Goal: Information Seeking & Learning: Learn about a topic

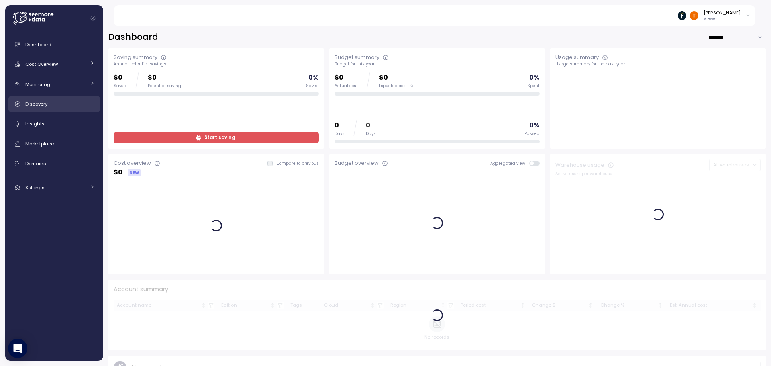
click at [57, 107] on div "Discovery" at bounding box center [60, 104] width 70 height 8
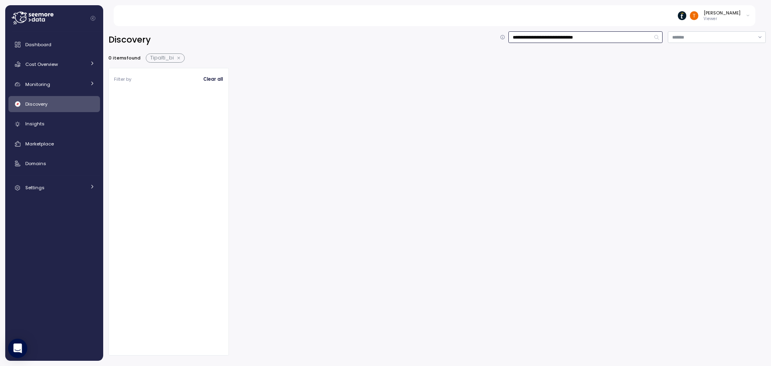
click at [613, 36] on input "**********" at bounding box center [586, 37] width 154 height 12
type input "**********"
click at [324, 97] on div at bounding box center [500, 146] width 532 height 156
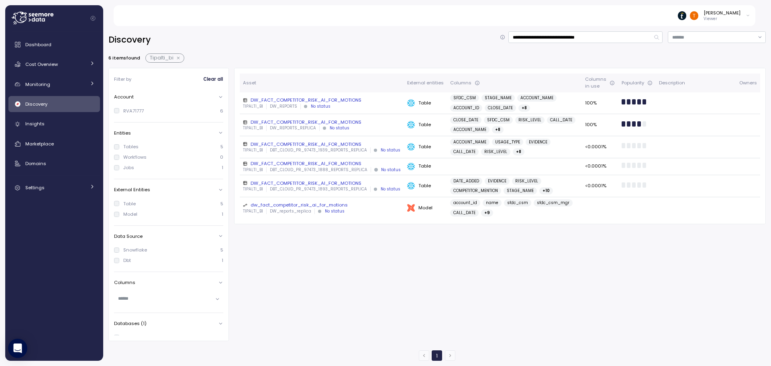
click at [327, 99] on div "DW_FACT_COMPETITOR_RISK_AI_FOR_MOTIONS" at bounding box center [322, 100] width 158 height 6
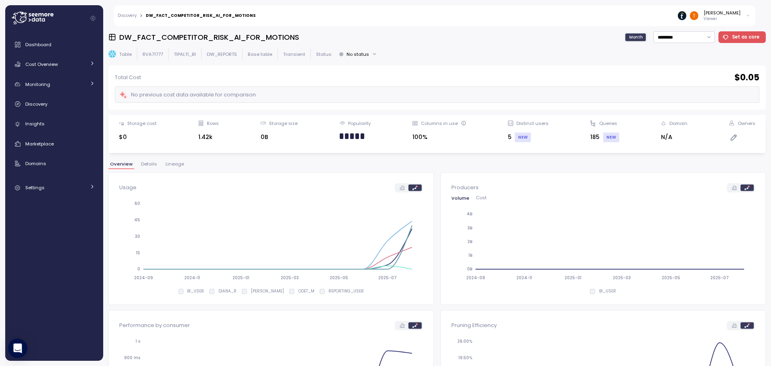
click at [174, 162] on span "Lineage" at bounding box center [175, 164] width 18 height 4
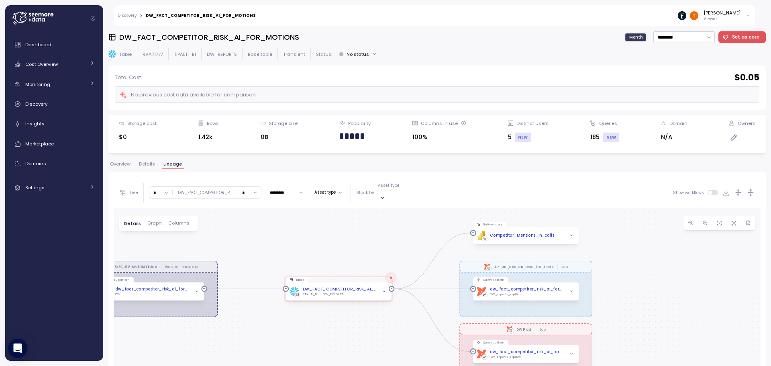
drag, startPoint x: 478, startPoint y: 264, endPoint x: 375, endPoint y: 221, distance: 111.6
click at [375, 221] on div "EXECUTE IMMEDIATE Job Execute immediate dbt A - run_jobs_on_prod_for_tests Job …" at bounding box center [437, 360] width 647 height 305
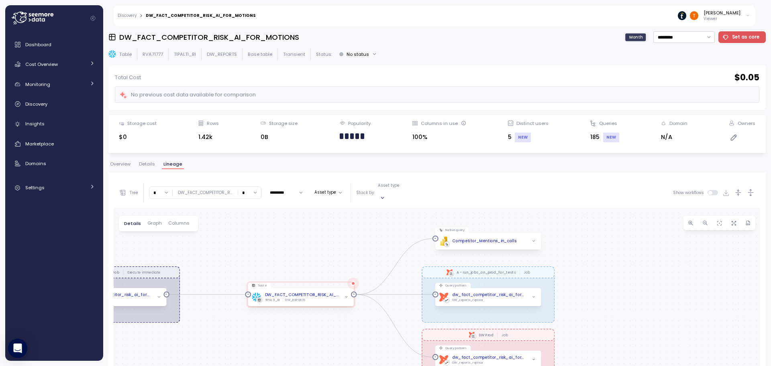
drag, startPoint x: 380, startPoint y: 247, endPoint x: 344, endPoint y: 250, distance: 36.3
click at [344, 250] on div "EXECUTE IMMEDIATE Job Execute immediate dbt A - run_jobs_on_prod_for_tests Job …" at bounding box center [437, 360] width 647 height 305
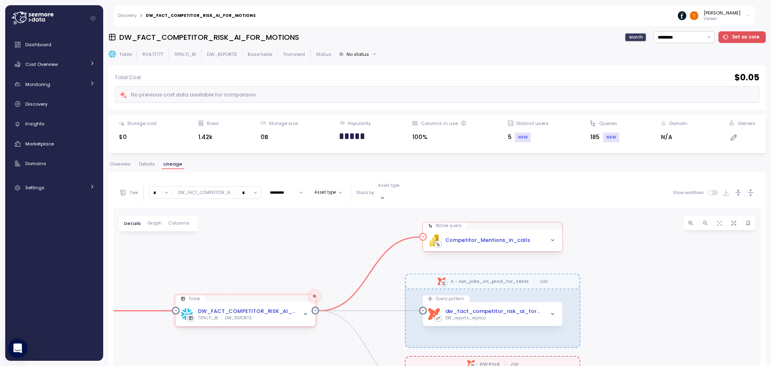
click at [503, 237] on div "Competitor_Mentions_in_calls" at bounding box center [487, 240] width 85 height 8
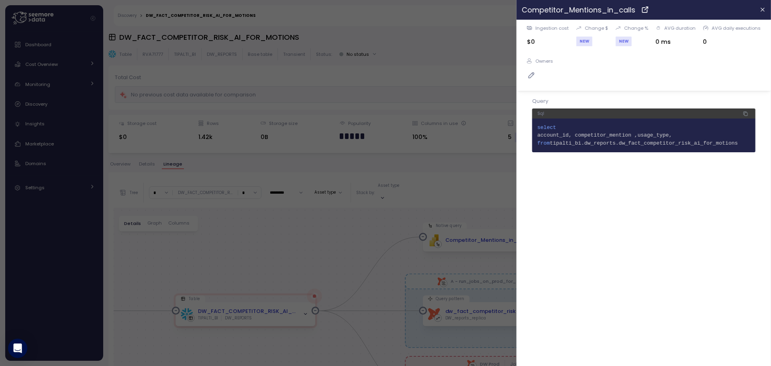
click at [669, 145] on span "tipalti_bi.dw_reports.dw_fact_competitor_risk_ai_for_motions" at bounding box center [644, 143] width 188 height 6
click at [397, 186] on div at bounding box center [385, 183] width 771 height 366
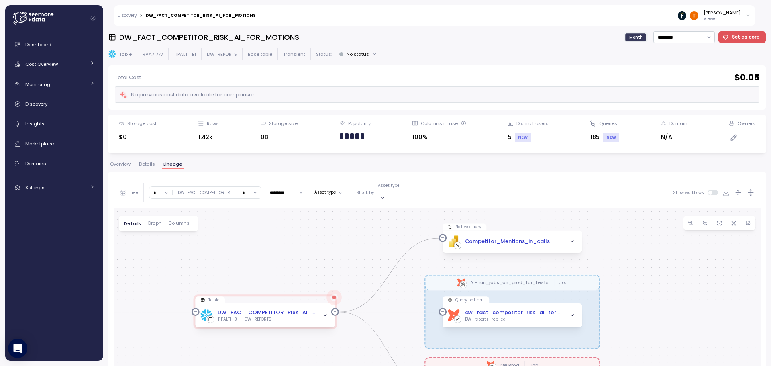
drag, startPoint x: 616, startPoint y: 260, endPoint x: 636, endPoint y: 261, distance: 19.7
click at [636, 261] on div "EXECUTE IMMEDIATE Job Execute immediate dbt A - run_jobs_on_prod_for_tests Job …" at bounding box center [437, 360] width 647 height 305
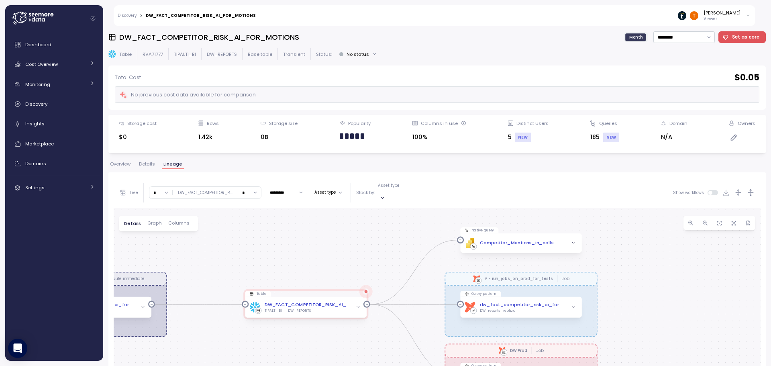
drag, startPoint x: 628, startPoint y: 296, endPoint x: 621, endPoint y: 294, distance: 7.5
click at [621, 294] on div "EXECUTE IMMEDIATE Job Execute immediate dbt A - run_jobs_on_prod_for_tests Job …" at bounding box center [437, 360] width 647 height 305
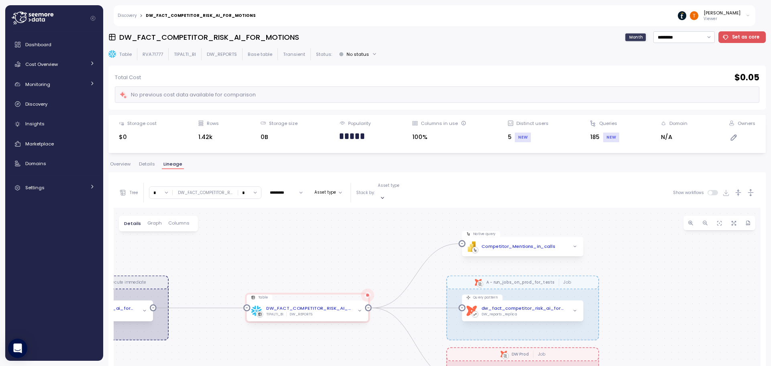
drag, startPoint x: 623, startPoint y: 269, endPoint x: 625, endPoint y: 277, distance: 8.3
click at [625, 277] on div "EXECUTE IMMEDIATE Job Execute immediate dbt A - run_jobs_on_prod_for_tests Job …" at bounding box center [437, 360] width 647 height 305
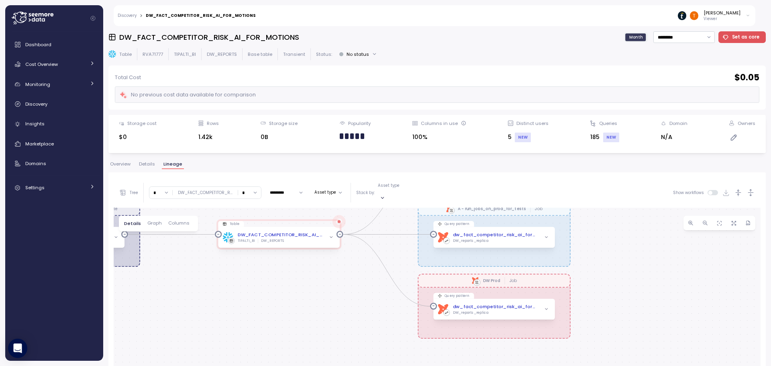
drag, startPoint x: 650, startPoint y: 324, endPoint x: 634, endPoint y: 266, distance: 59.8
click at [634, 266] on div "EXECUTE IMMEDIATE Job Execute immediate dbt A - run_jobs_on_prod_for_tests Job …" at bounding box center [437, 360] width 647 height 305
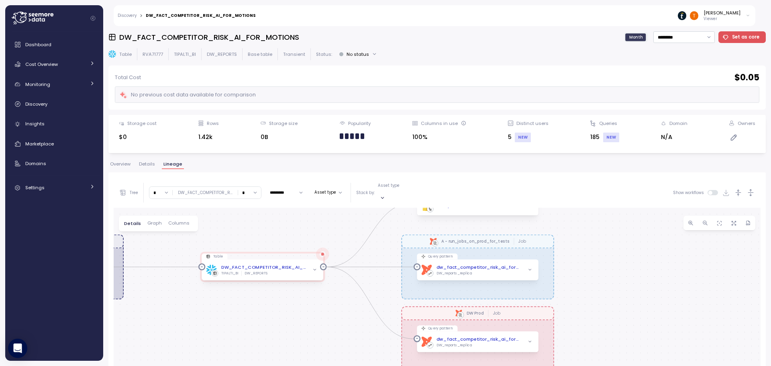
drag, startPoint x: 597, startPoint y: 254, endPoint x: 580, endPoint y: 286, distance: 36.5
click at [580, 286] on div "EXECUTE IMMEDIATE Job Execute immediate dbt A - run_jobs_on_prod_for_tests Job …" at bounding box center [437, 360] width 647 height 305
click at [522, 279] on div "EXECUTE IMMEDIATE Job Execute immediate dbt A - run_jobs_on_prod_for_tests Job …" at bounding box center [437, 360] width 647 height 305
click at [497, 239] on div "dbt A - run_jobs_on_prod_for_tests Job" at bounding box center [477, 242] width 153 height 14
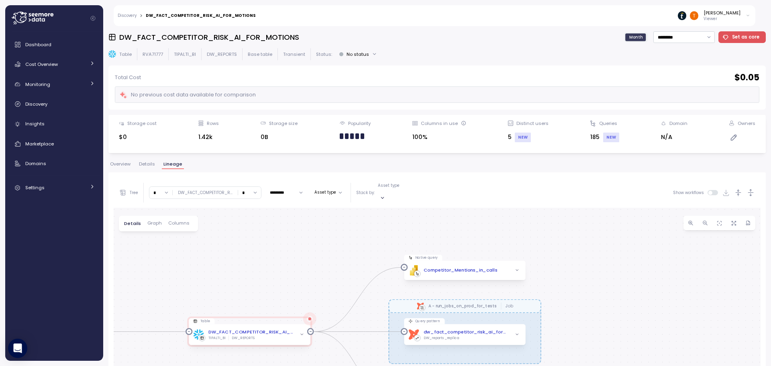
drag, startPoint x: 607, startPoint y: 274, endPoint x: 603, endPoint y: 311, distance: 37.1
click at [603, 311] on div "EXECUTE IMMEDIATE Job Execute immediate dbt A - run_jobs_on_prod_for_tests Job …" at bounding box center [437, 360] width 647 height 305
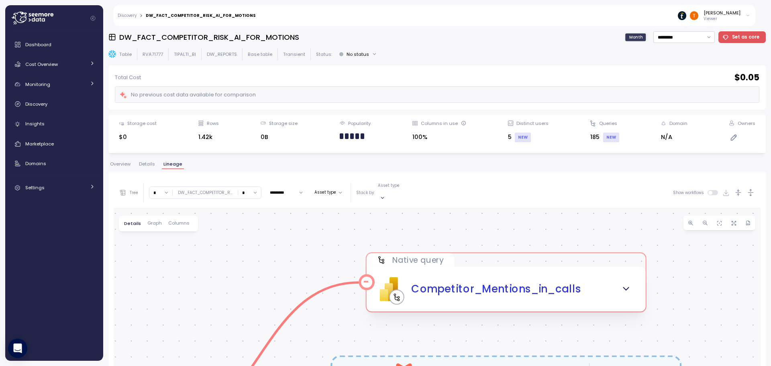
click at [630, 286] on icon "button" at bounding box center [626, 289] width 10 height 10
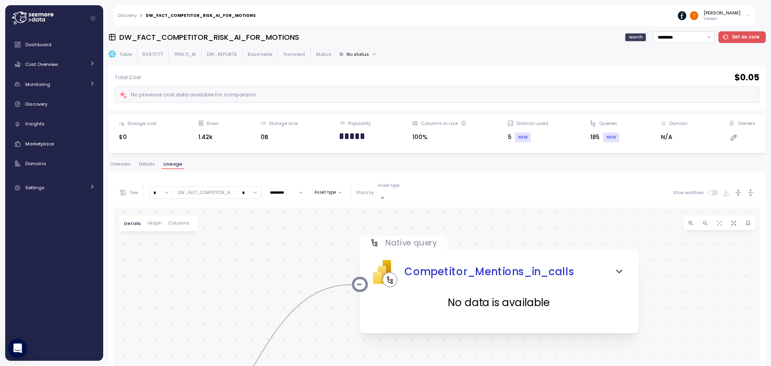
drag, startPoint x: 689, startPoint y: 323, endPoint x: 675, endPoint y: 292, distance: 33.4
click at [675, 292] on div "EXECUTE IMMEDIATE Job Execute immediate dbt A - run_jobs_on_prod_for_tests Job …" at bounding box center [437, 360] width 647 height 305
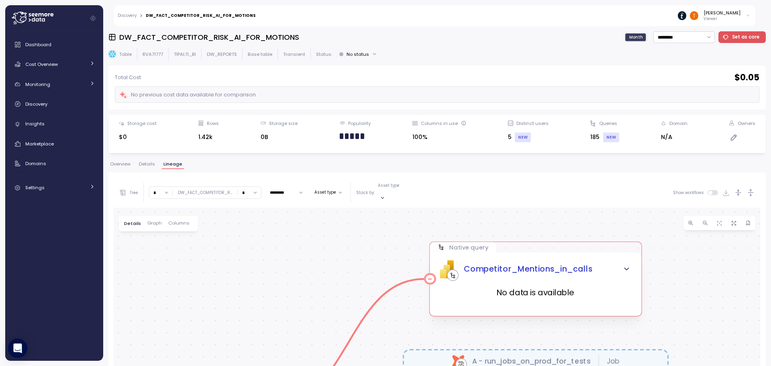
click at [604, 262] on div "PBI Logo Created with Sketch. Competitor_Mentions_in_calls" at bounding box center [536, 269] width 196 height 18
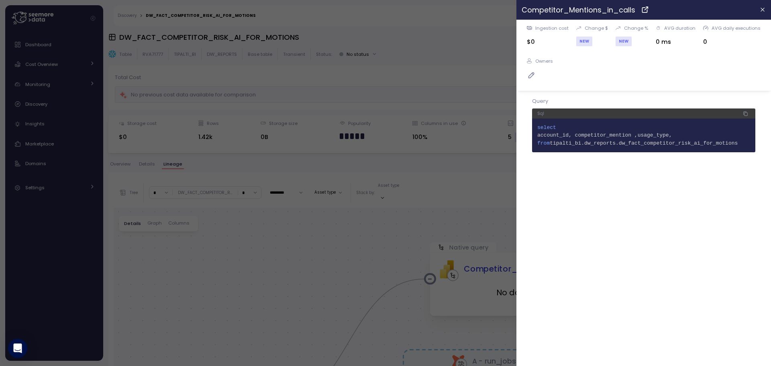
click at [634, 140] on code "1 select 2 account_id, competitor_mention ,usage_type, 3 from tipalti_bi.dw_rep…" at bounding box center [644, 136] width 213 height 24
click at [634, 141] on span "tipalti_bi.dw_reports.dw_fact_competitor_risk_ai_for_motions" at bounding box center [644, 143] width 188 height 6
click at [639, 169] on div "Ingestion cost $0 Change $ NEW Change % NEW AVG duration 0 ms AVG daily executi…" at bounding box center [644, 193] width 255 height 346
click at [460, 178] on div at bounding box center [385, 183] width 771 height 366
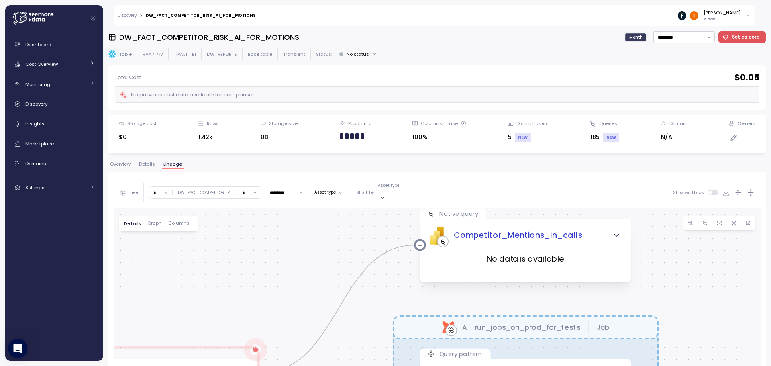
drag, startPoint x: 362, startPoint y: 241, endPoint x: 352, endPoint y: 217, distance: 26.4
click at [353, 214] on div "EXECUTE IMMEDIATE Job Execute immediate dbt A - run_jobs_on_prod_for_tests Job …" at bounding box center [437, 360] width 647 height 305
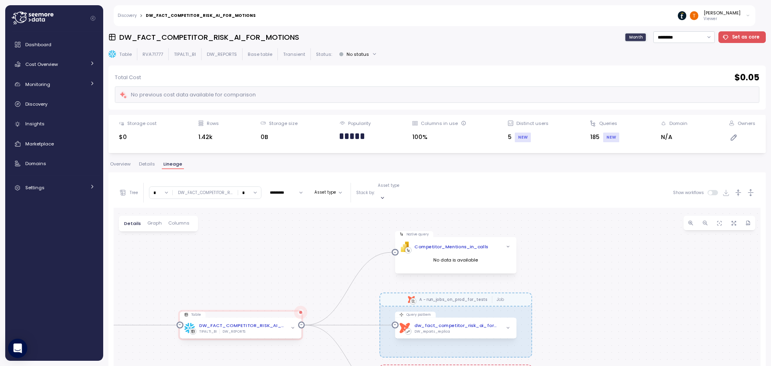
drag, startPoint x: 234, startPoint y: 240, endPoint x: 239, endPoint y: 248, distance: 10.1
click at [239, 248] on div "EXECUTE IMMEDIATE Job Execute immediate dbt A - run_jobs_on_prod_for_tests Job …" at bounding box center [437, 360] width 647 height 305
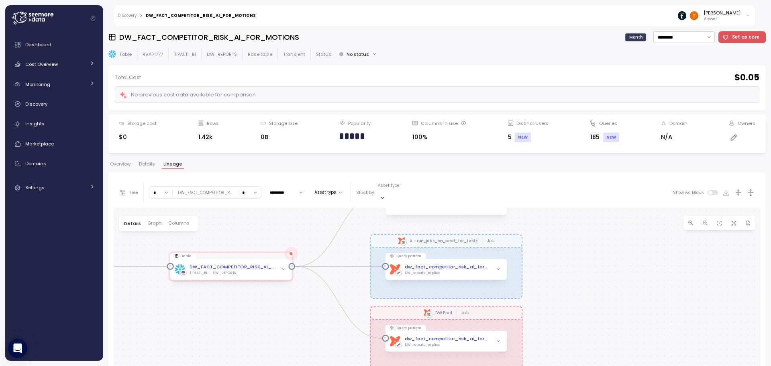
drag, startPoint x: 585, startPoint y: 337, endPoint x: 578, endPoint y: 290, distance: 46.7
click at [578, 290] on div "EXECUTE IMMEDIATE Job Execute immediate dbt A - run_jobs_on_prod_for_tests Job …" at bounding box center [437, 360] width 647 height 305
